Goal: Find specific page/section: Find specific page/section

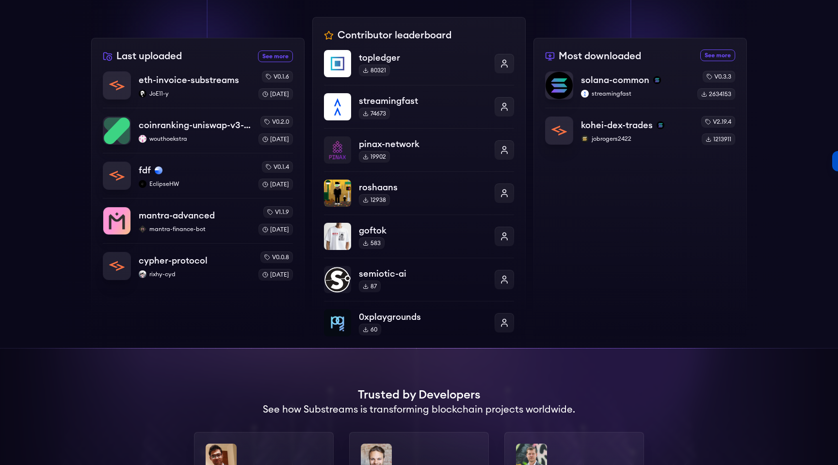
scroll to position [332, 0]
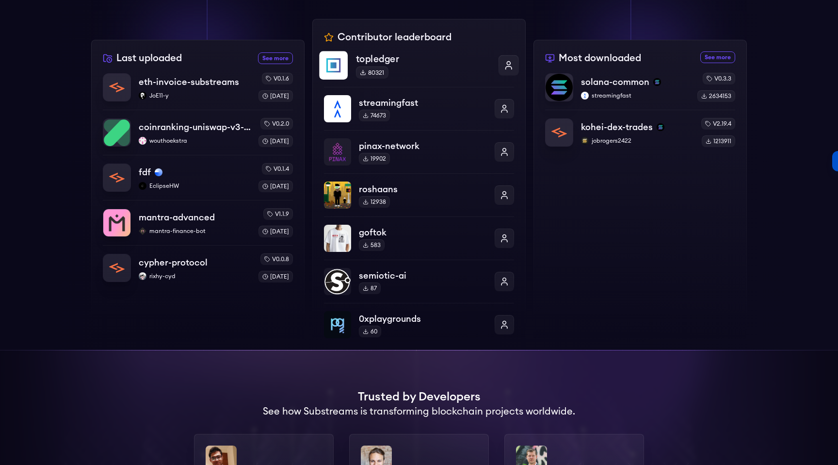
click at [501, 65] on div at bounding box center [509, 65] width 20 height 20
click at [350, 60] on div "topledger 80321" at bounding box center [419, 65] width 200 height 29
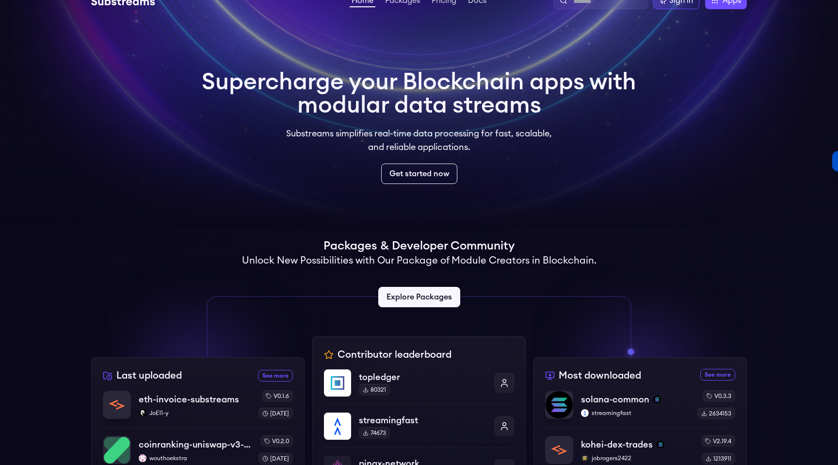
scroll to position [0, 0]
